Goal: Information Seeking & Learning: Learn about a topic

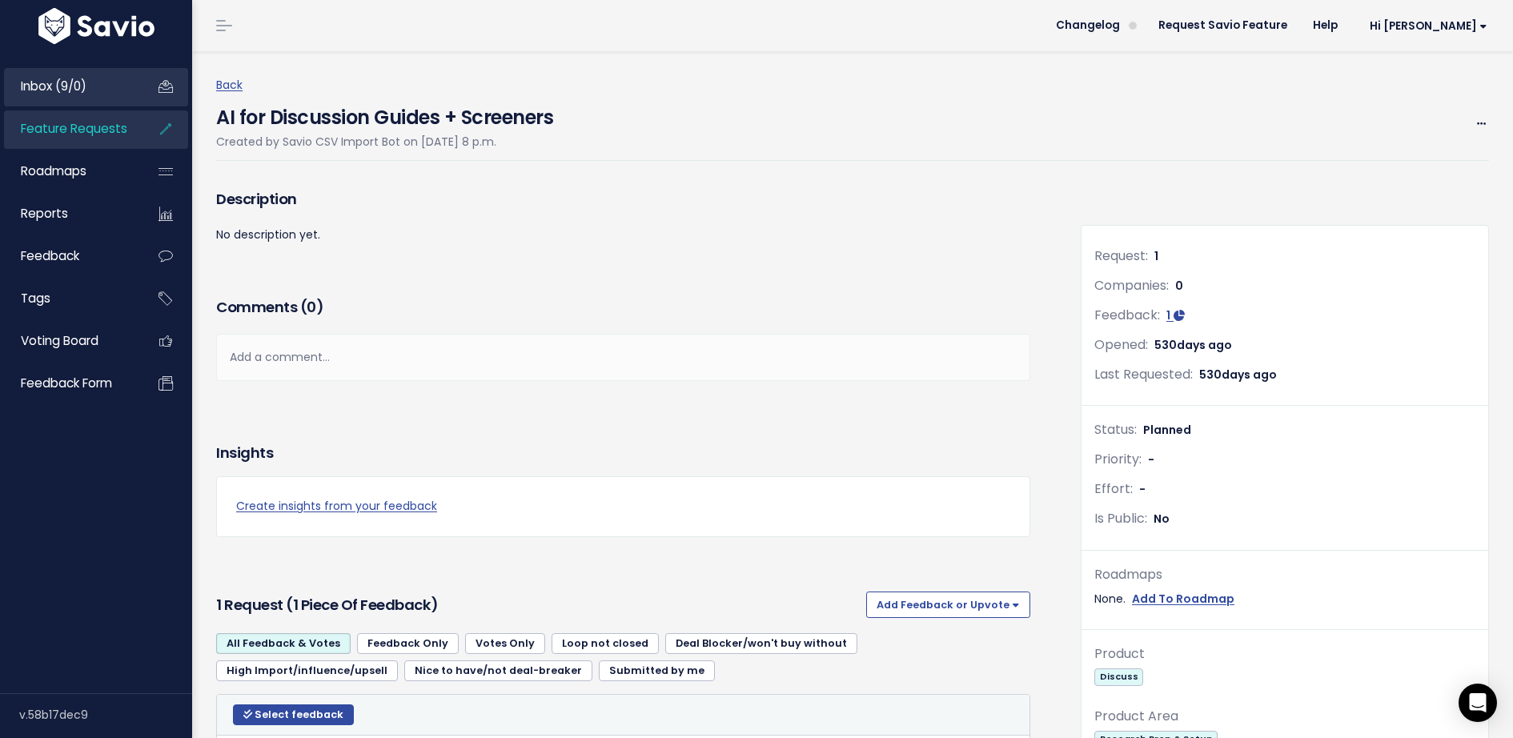
click at [84, 84] on span "Inbox (9/0)" at bounding box center [54, 86] width 66 height 17
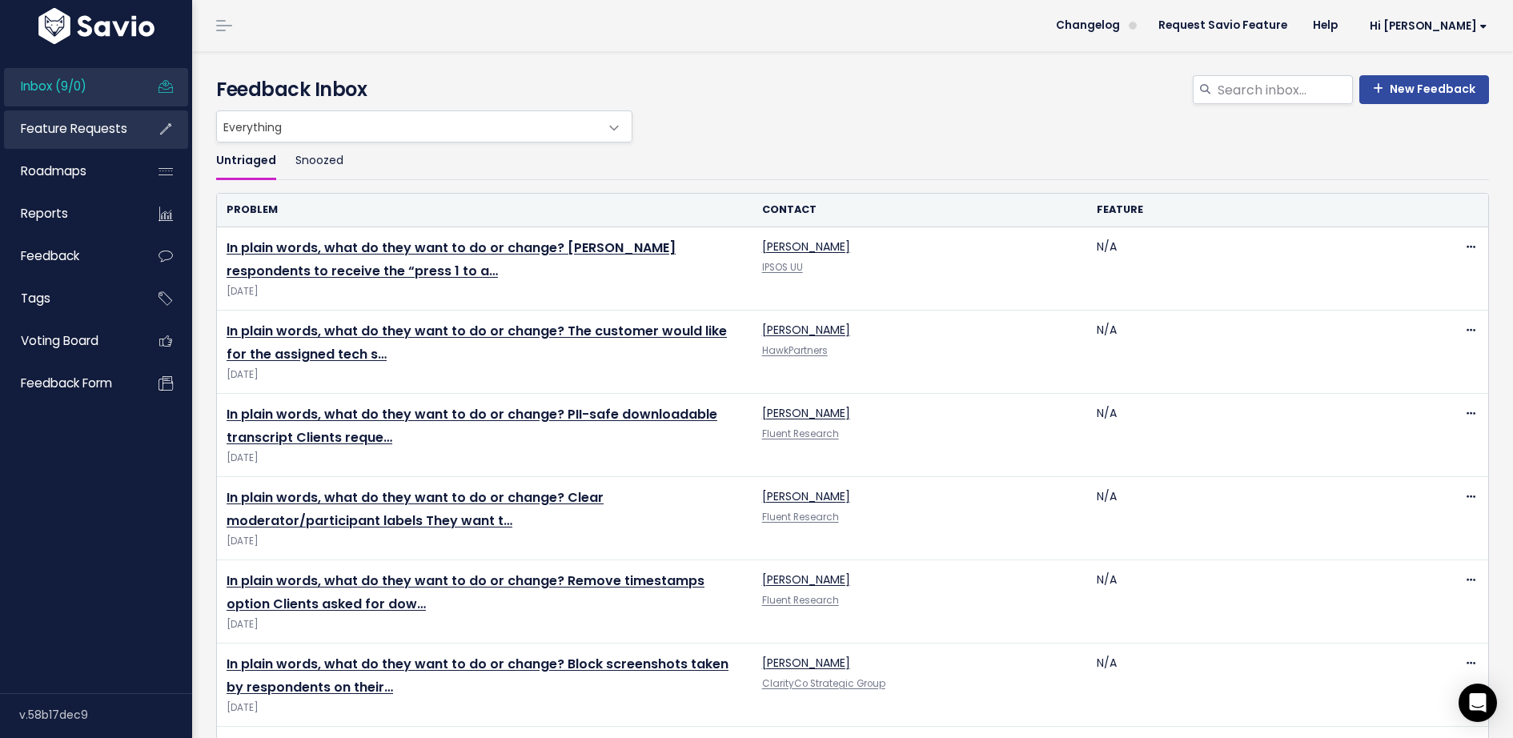
click at [46, 139] on link "Feature Requests" at bounding box center [68, 128] width 129 height 37
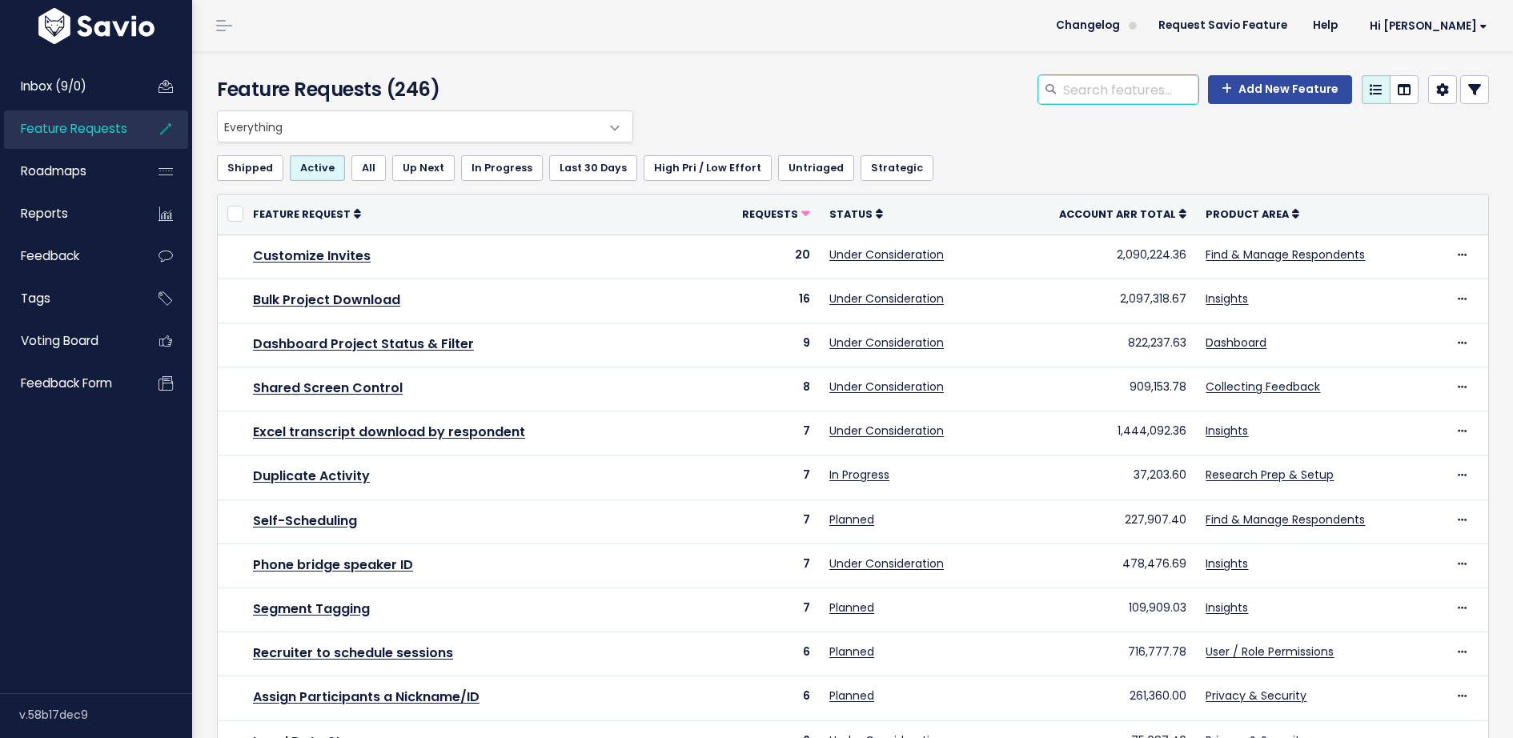
click at [1118, 95] on input "search" at bounding box center [1129, 89] width 137 height 29
type input "question"
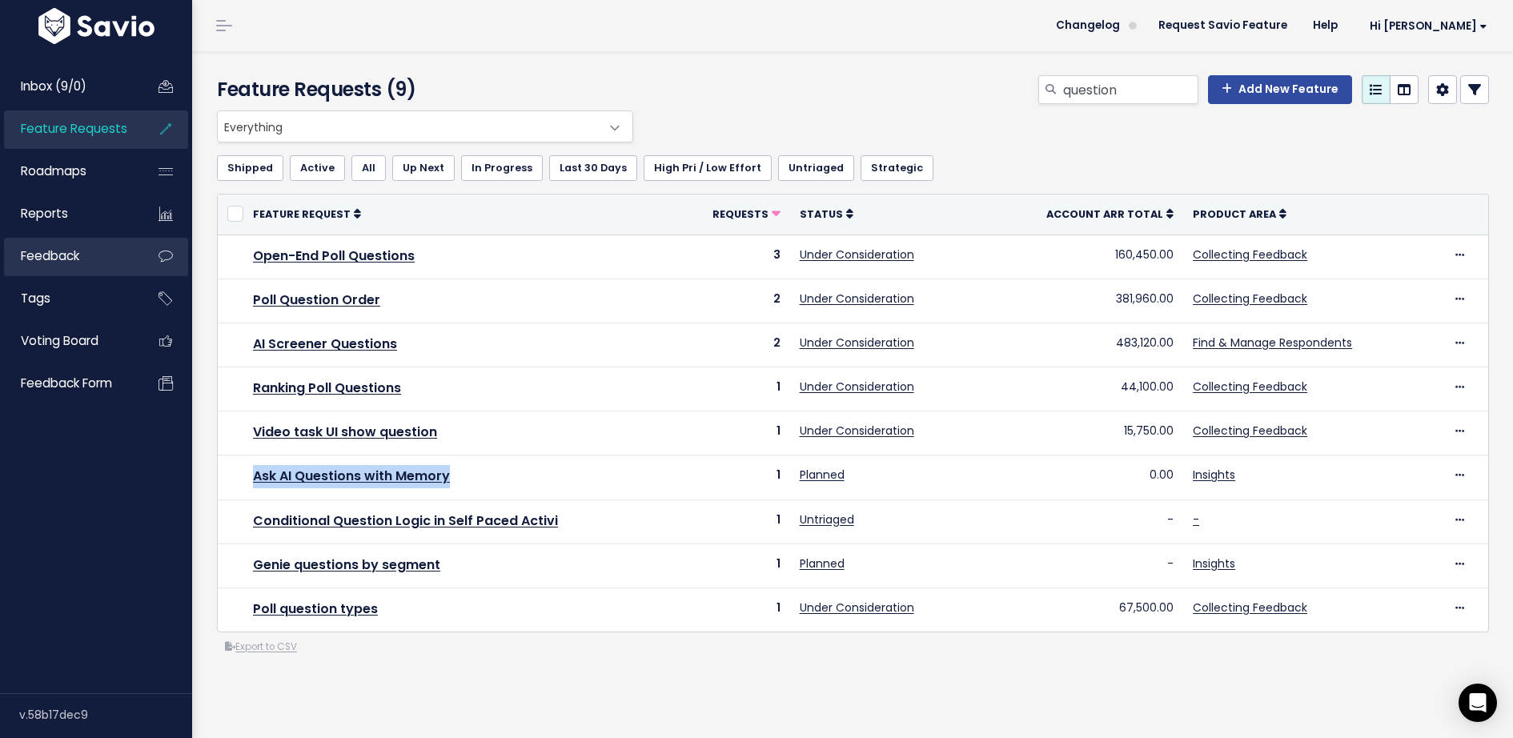
click at [105, 263] on link "Feedback" at bounding box center [68, 256] width 129 height 37
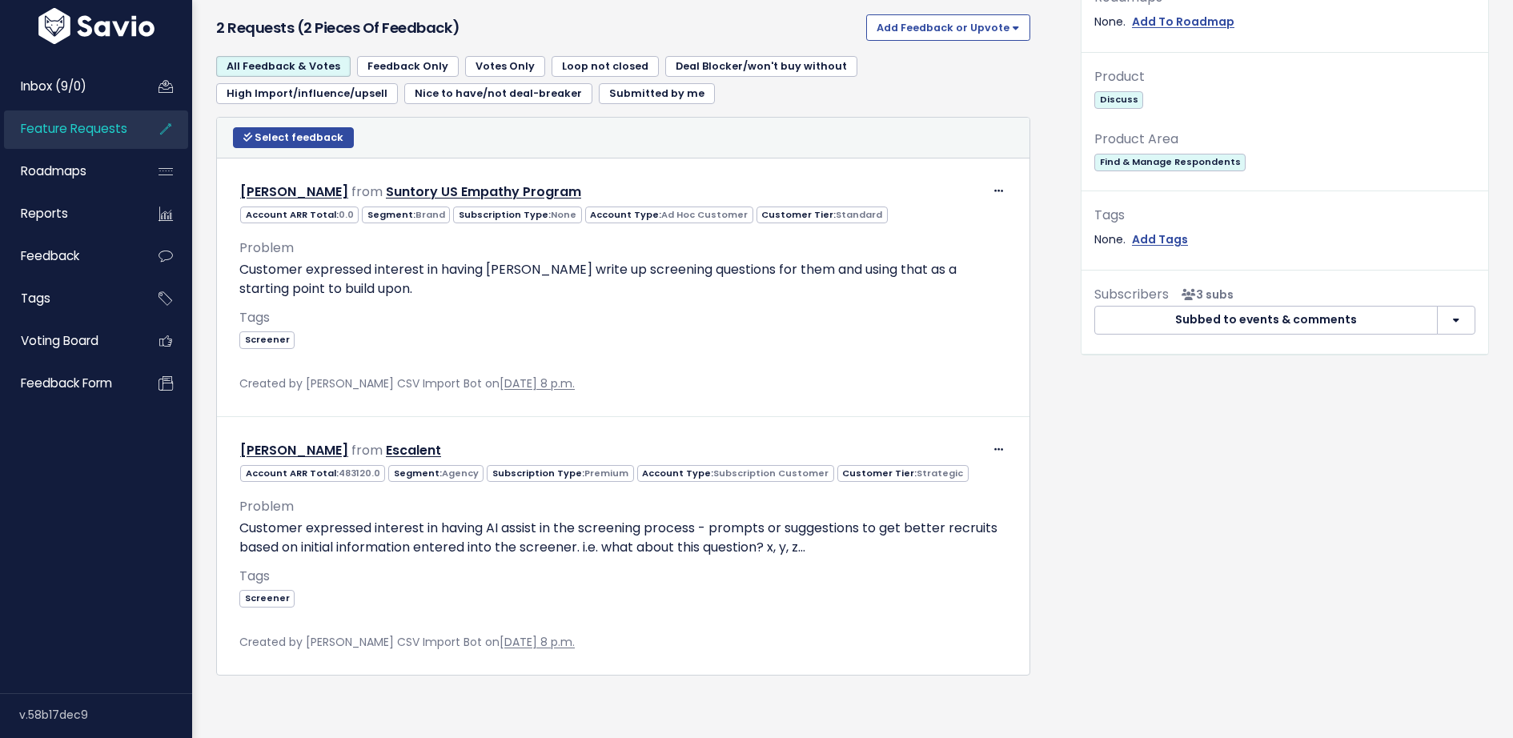
scroll to position [581, 0]
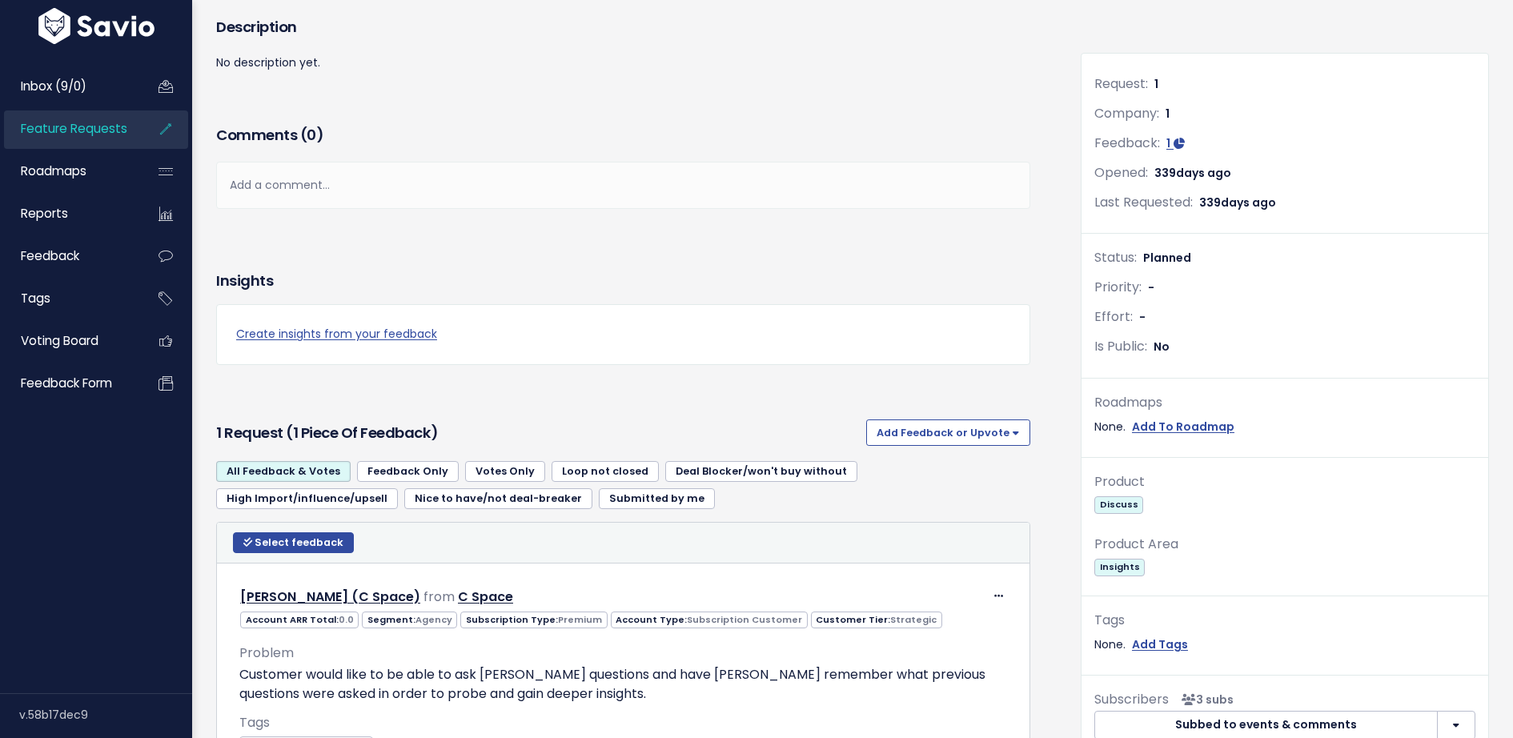
scroll to position [323, 0]
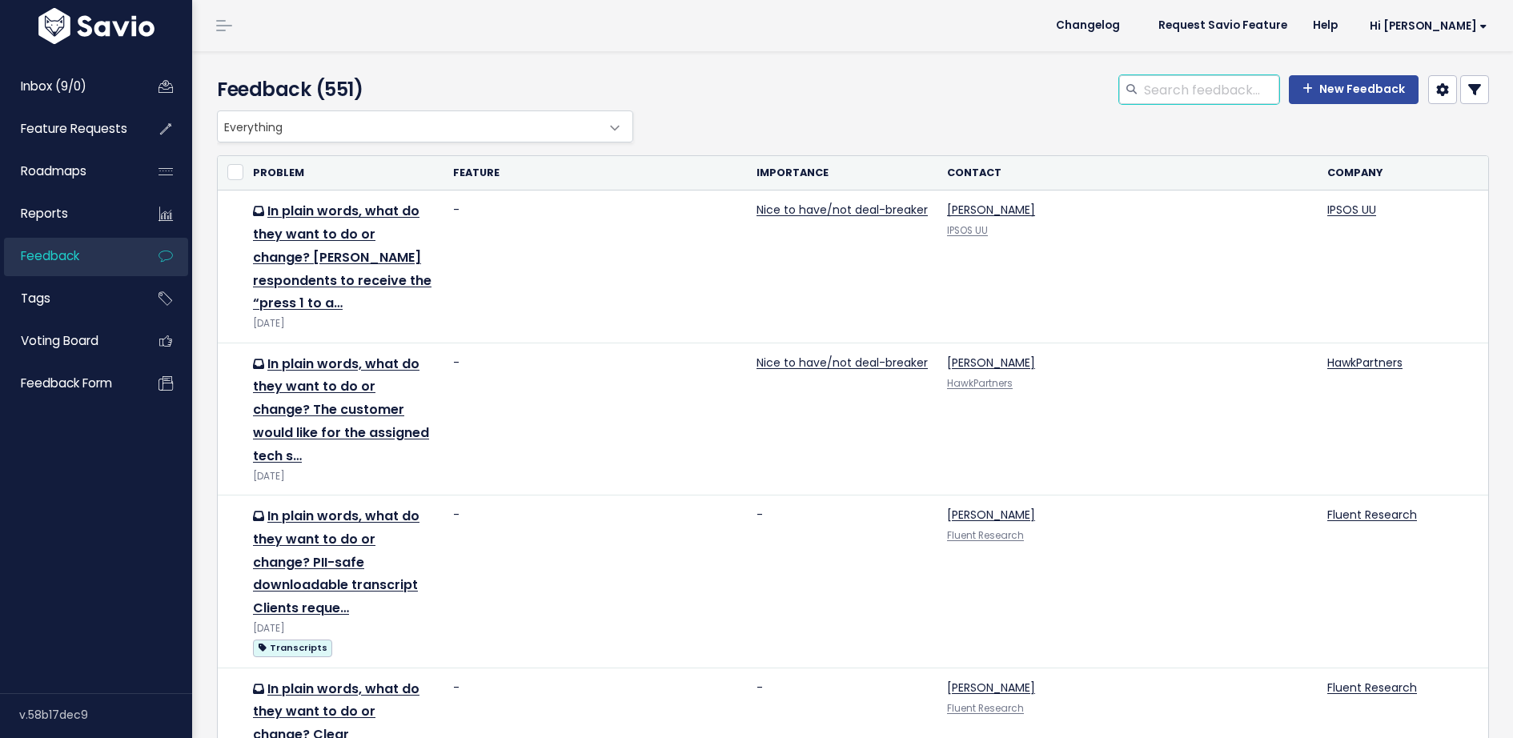
click at [1207, 94] on input "search" at bounding box center [1210, 89] width 137 height 29
type input "buildere"
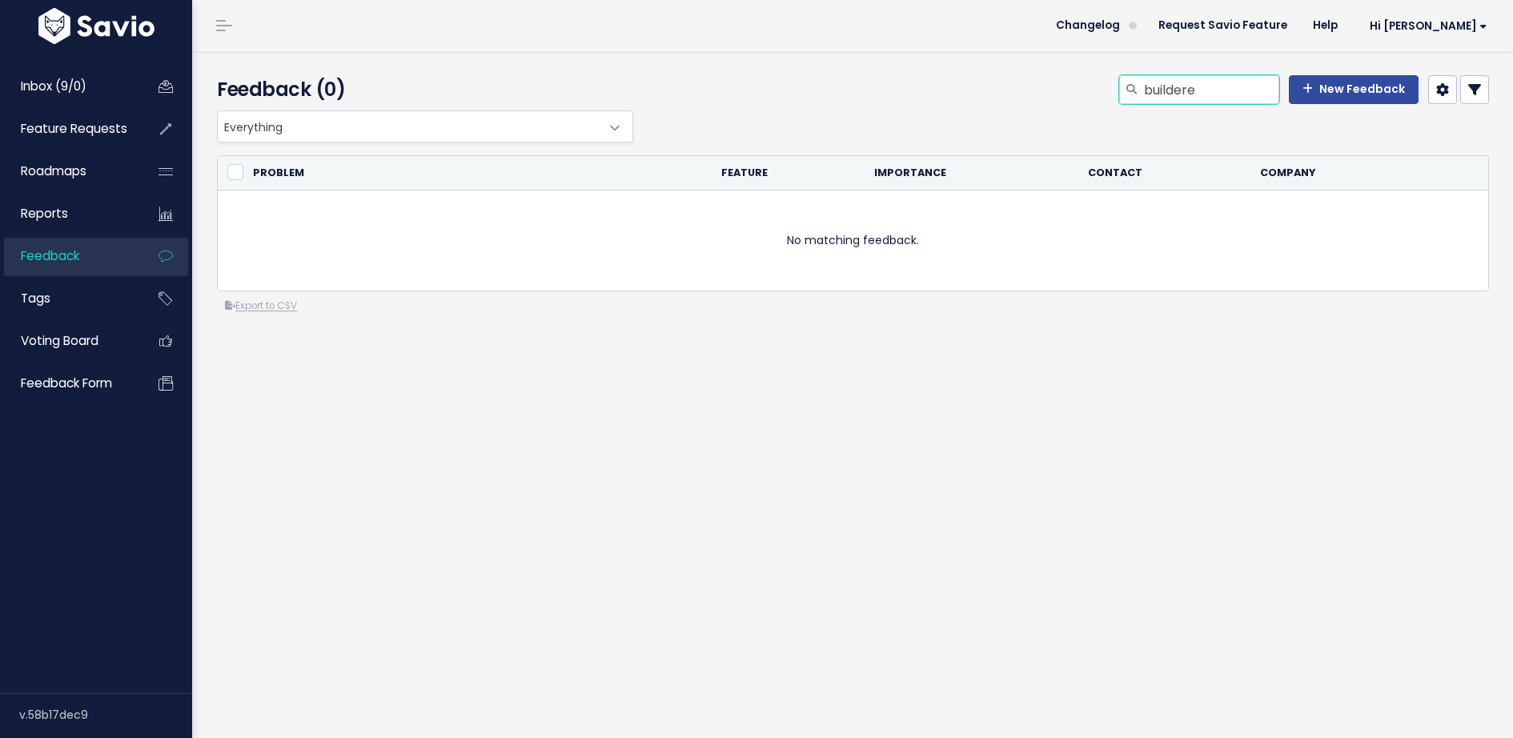
click at [1219, 83] on input "buildere" at bounding box center [1210, 89] width 137 height 29
type input "builder"
click at [110, 96] on link "Inbox (9/0)" at bounding box center [68, 86] width 129 height 37
